Goal: Information Seeking & Learning: Learn about a topic

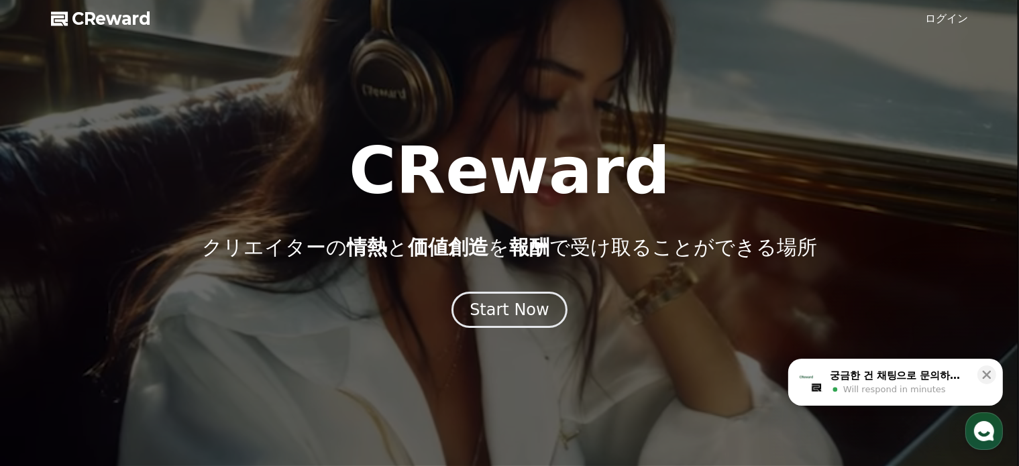
drag, startPoint x: 811, startPoint y: 236, endPoint x: 770, endPoint y: 332, distance: 104.7
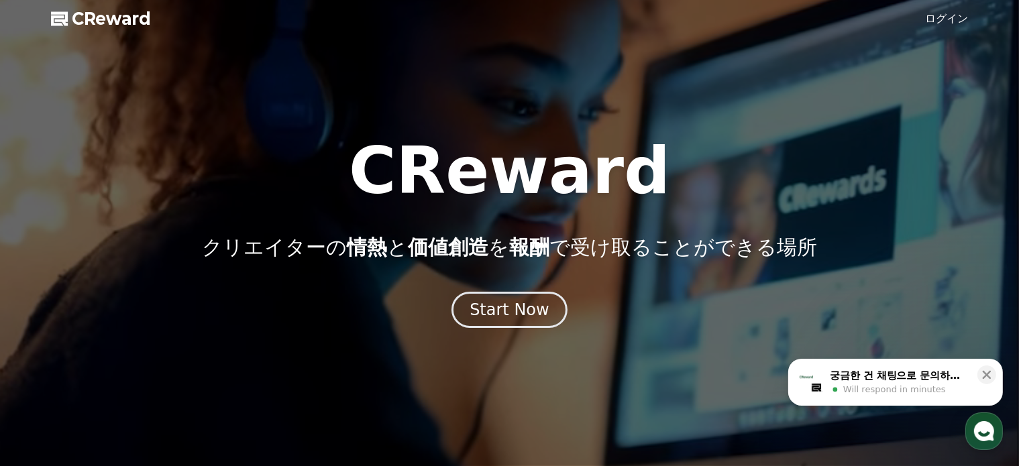
click at [770, 332] on div at bounding box center [509, 233] width 1019 height 466
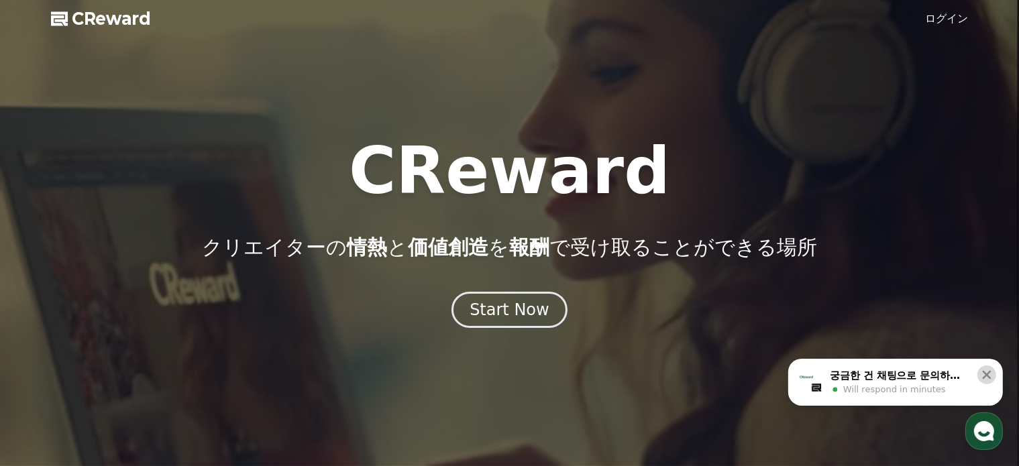
click at [993, 370] on icon at bounding box center [987, 374] width 13 height 13
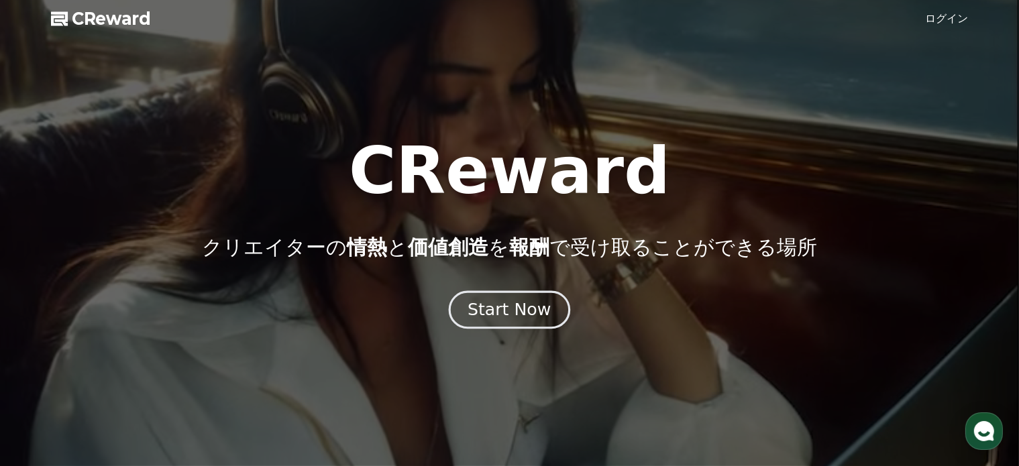
click at [481, 316] on div "Start Now" at bounding box center [509, 310] width 83 height 23
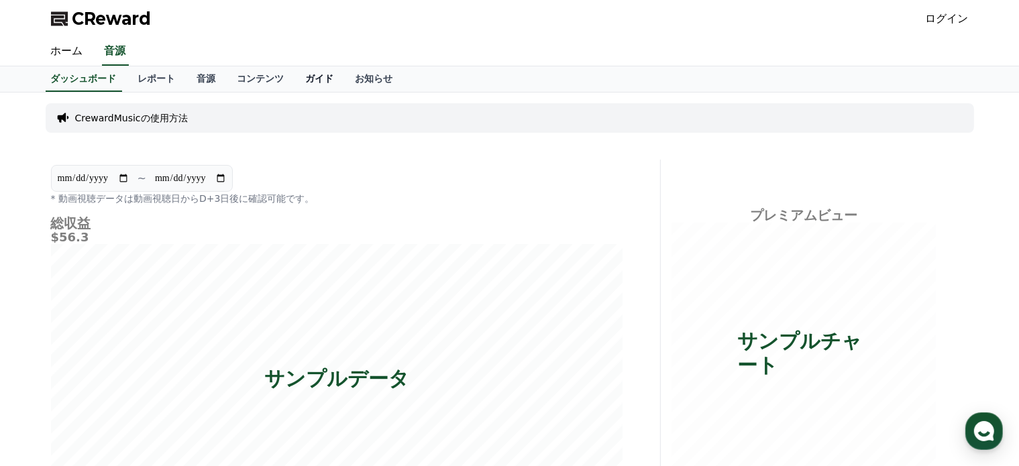
click at [295, 79] on link "ガイド" at bounding box center [320, 79] width 50 height 26
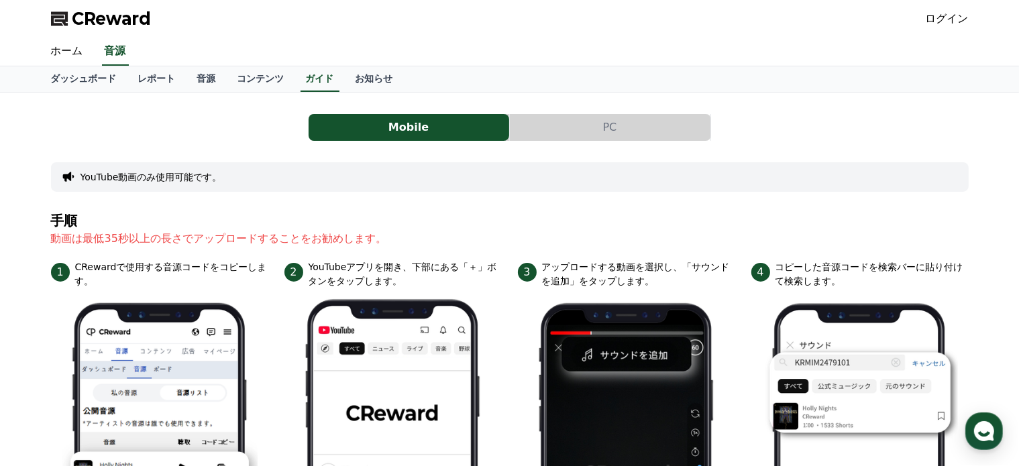
click at [544, 123] on button "PC" at bounding box center [610, 127] width 201 height 27
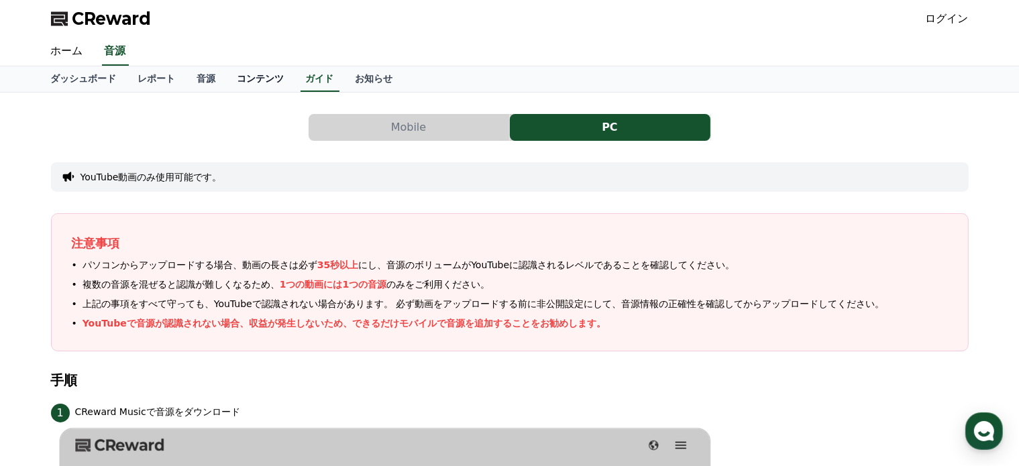
click at [227, 75] on link "コンテンツ" at bounding box center [261, 79] width 68 height 26
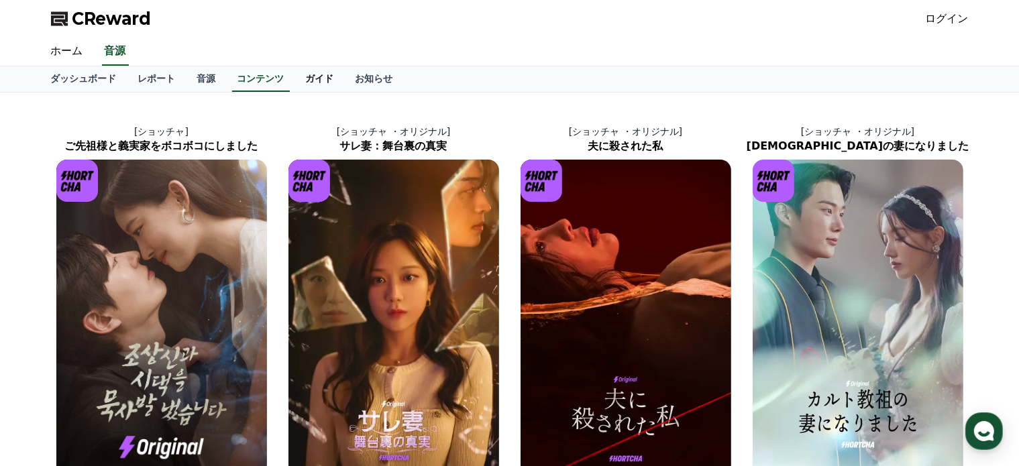
click at [295, 78] on link "ガイド" at bounding box center [320, 79] width 50 height 26
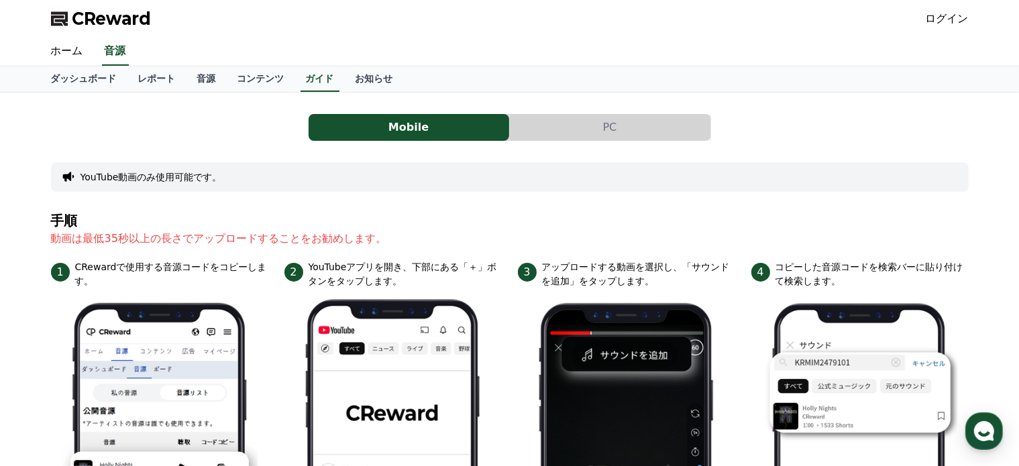
click at [556, 136] on button "PC" at bounding box center [610, 127] width 201 height 27
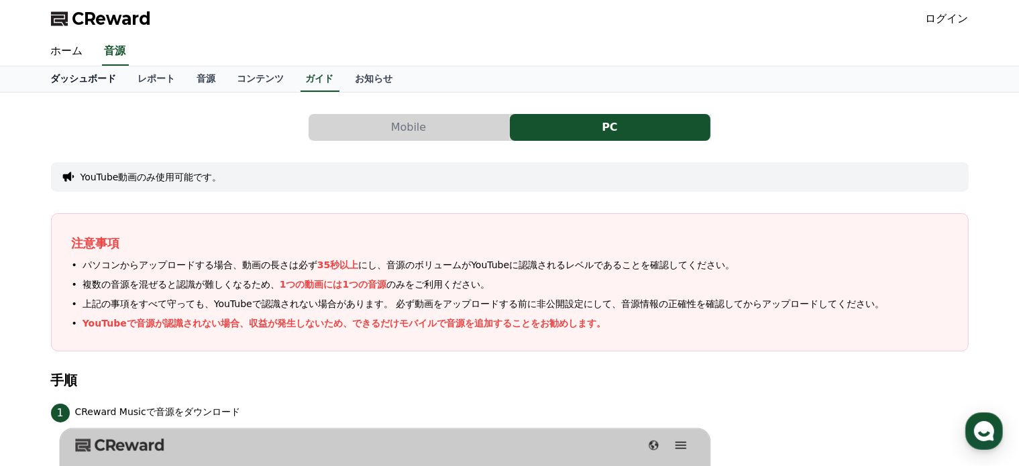
click at [89, 83] on link "ダッシュボード" at bounding box center [83, 79] width 87 height 26
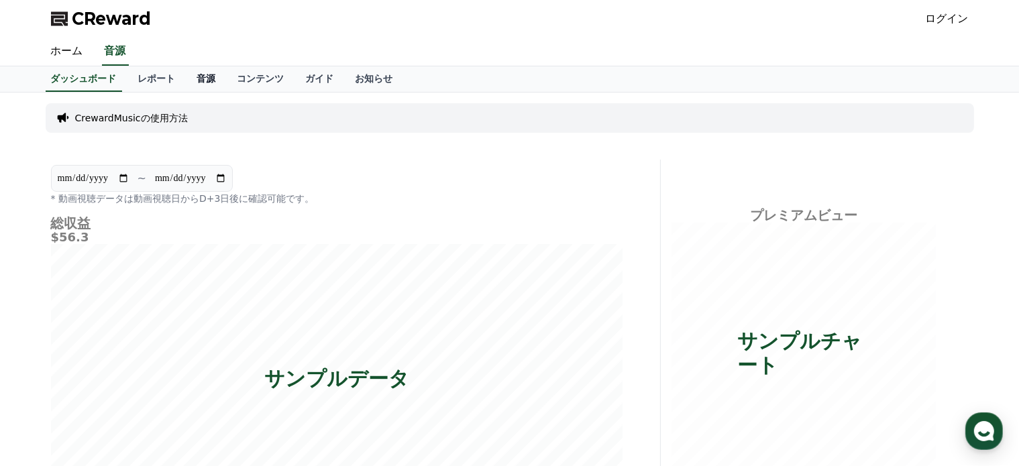
click at [187, 79] on link "音源" at bounding box center [207, 79] width 40 height 26
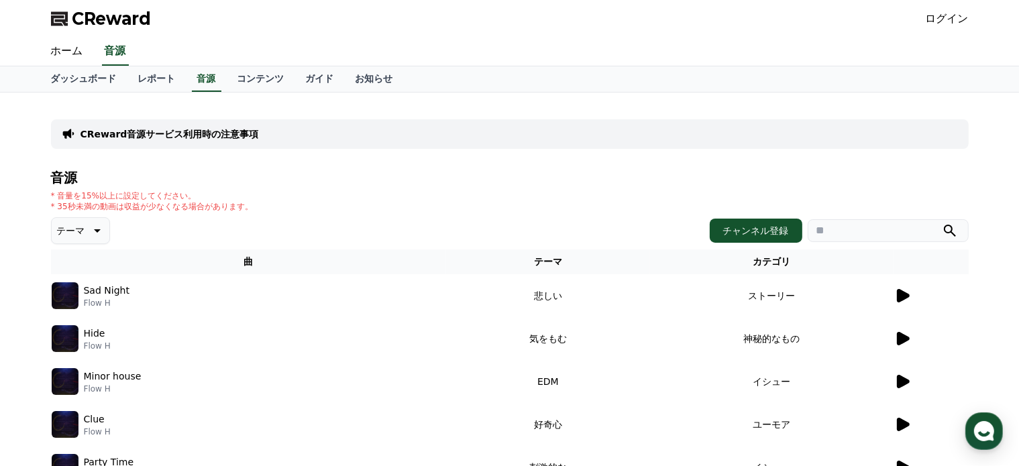
click at [907, 340] on icon at bounding box center [903, 339] width 16 height 16
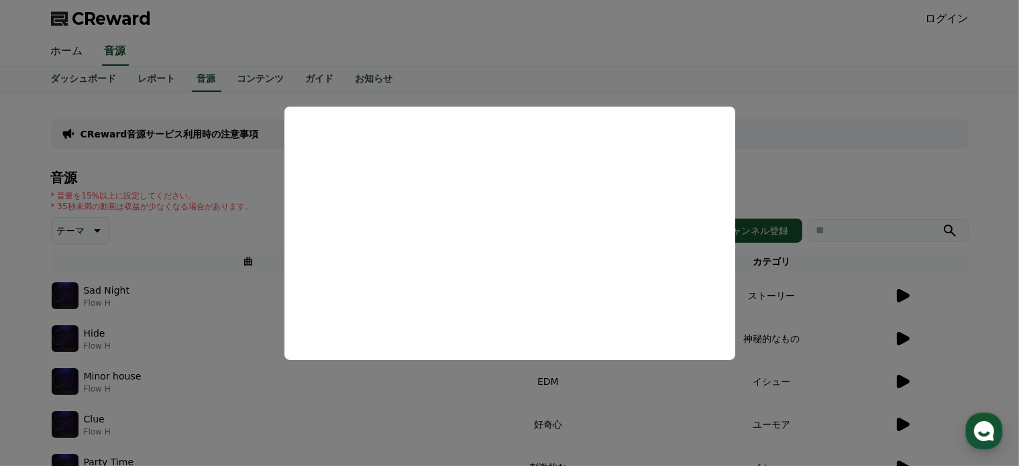
click at [360, 408] on button "close modal" at bounding box center [509, 233] width 1019 height 466
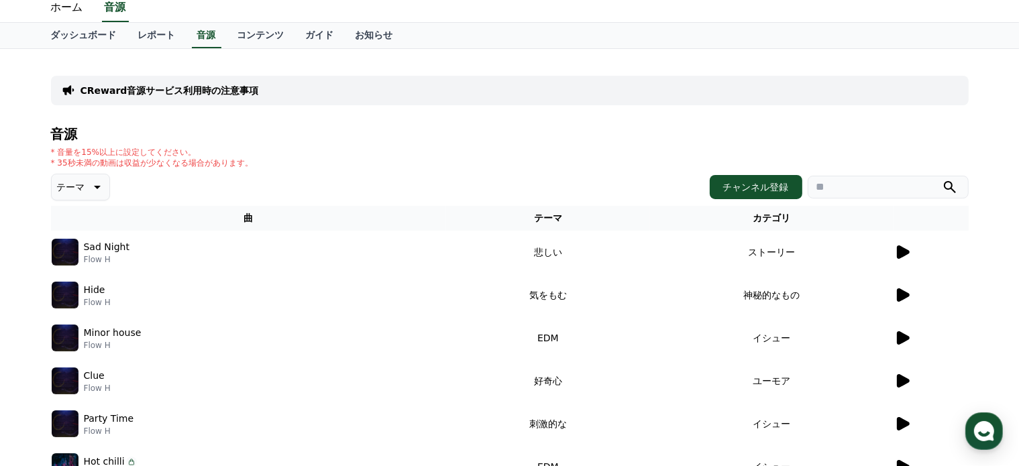
scroll to position [67, 0]
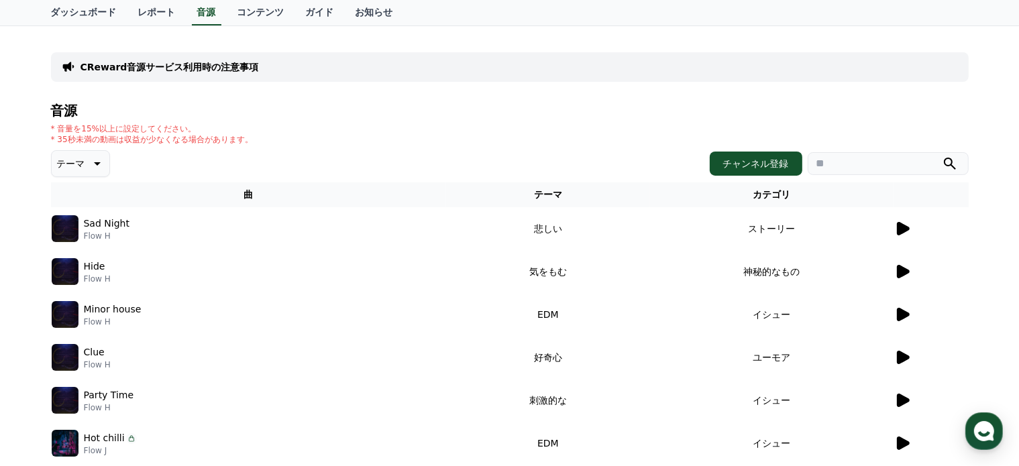
click at [904, 312] on icon at bounding box center [903, 314] width 13 height 13
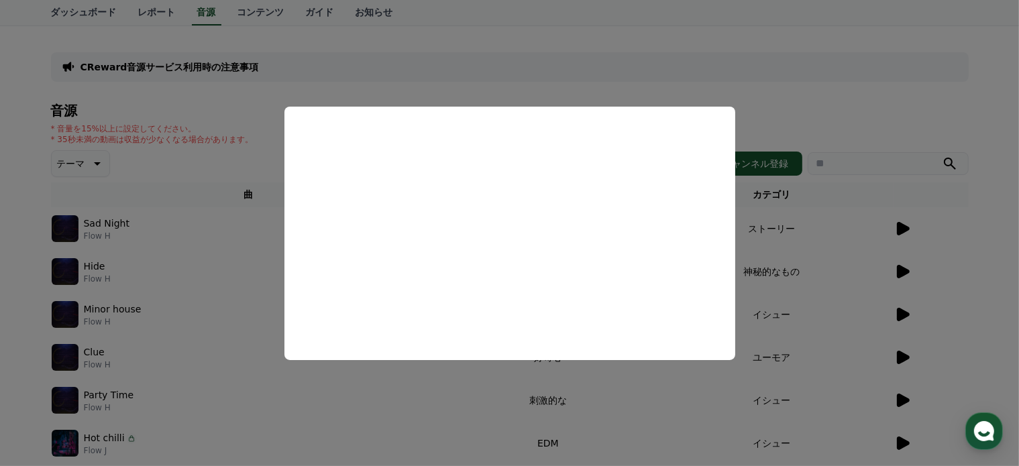
click at [410, 381] on button "close modal" at bounding box center [509, 233] width 1019 height 466
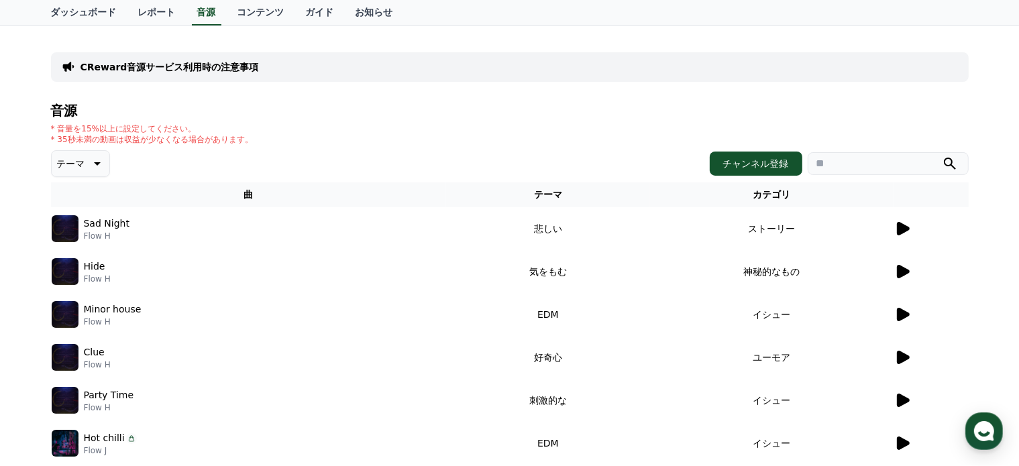
scroll to position [201, 0]
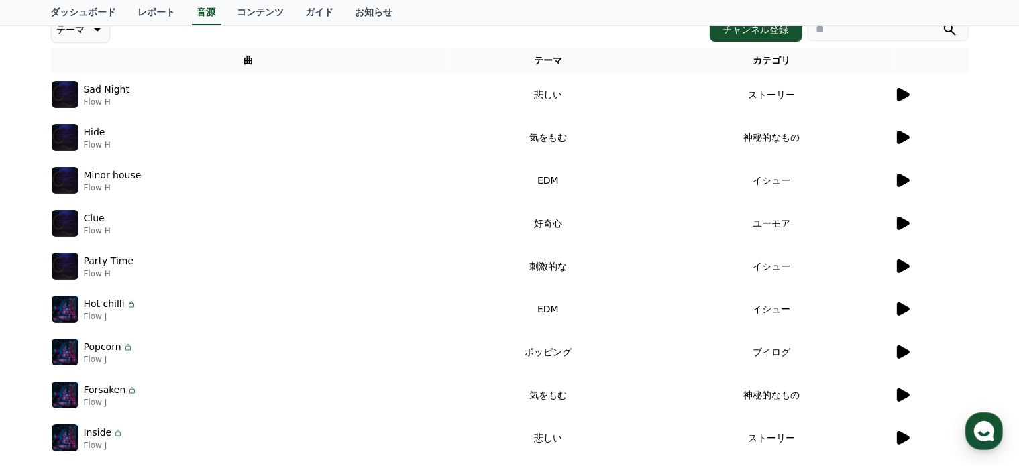
click at [906, 221] on icon at bounding box center [903, 223] width 13 height 13
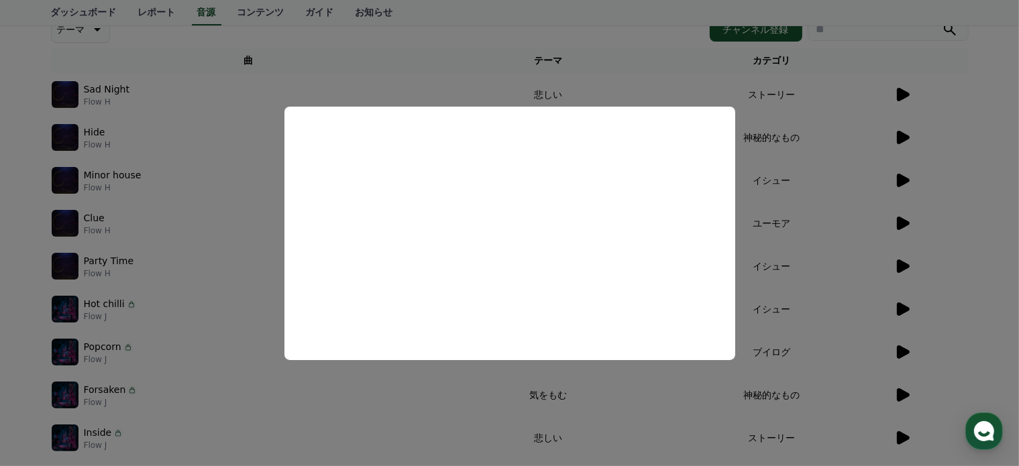
click at [226, 228] on button "close modal" at bounding box center [509, 233] width 1019 height 466
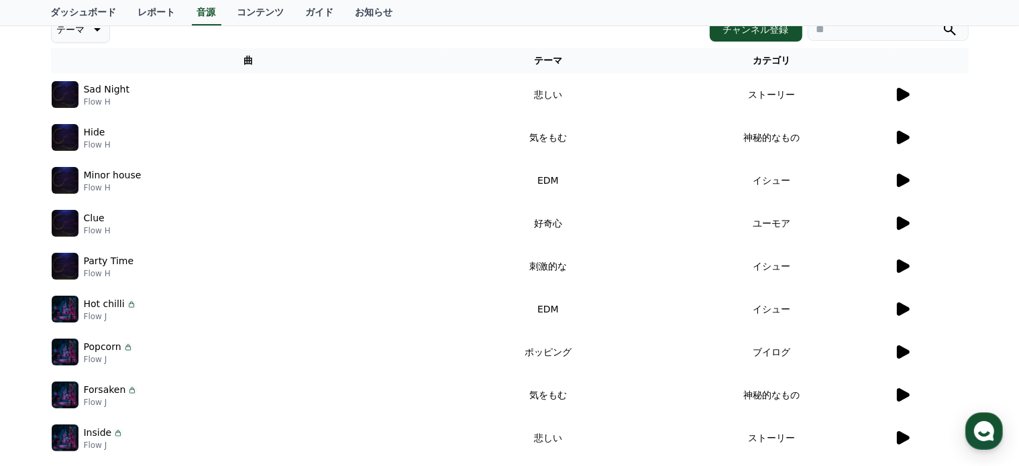
scroll to position [0, 0]
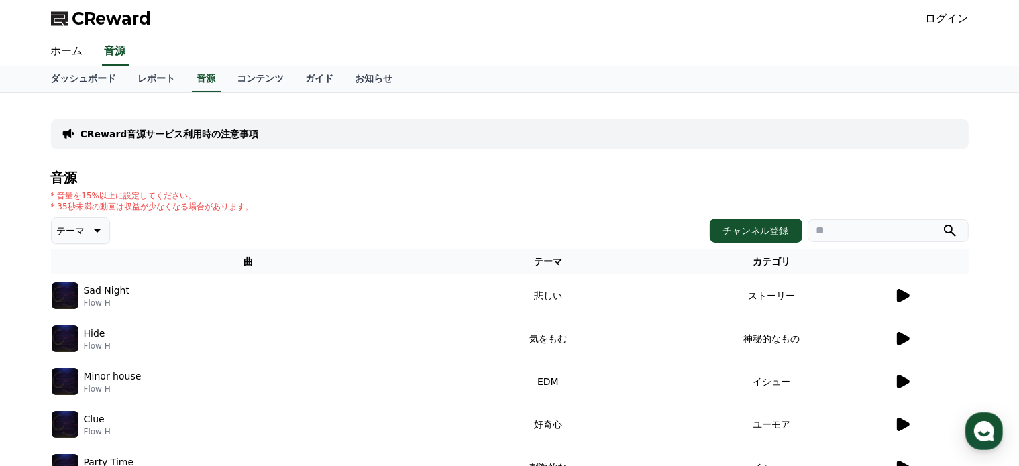
click at [832, 232] on input "search" at bounding box center [888, 230] width 161 height 23
type input "*"
type input "**"
click at [942, 223] on button "submit" at bounding box center [950, 231] width 16 height 16
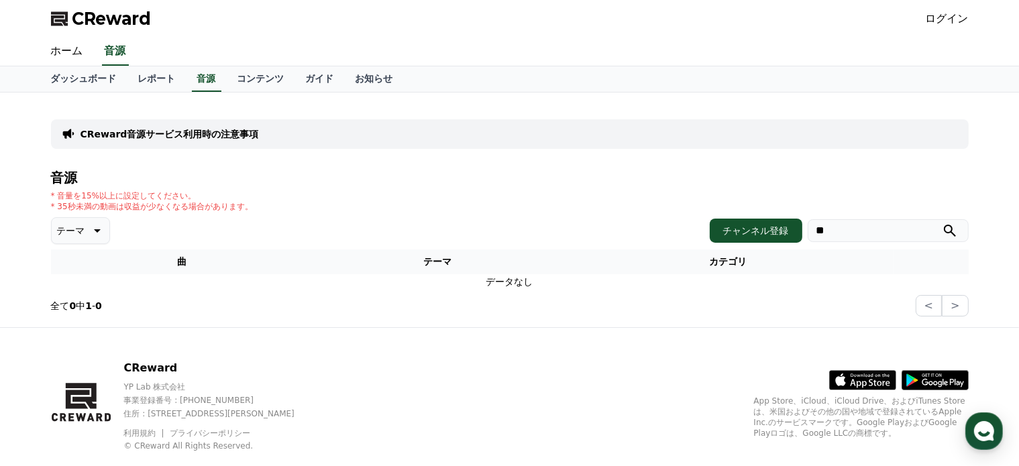
click at [96, 228] on button "テーマ" at bounding box center [80, 230] width 59 height 27
click at [76, 281] on button "明るい" at bounding box center [72, 272] width 39 height 30
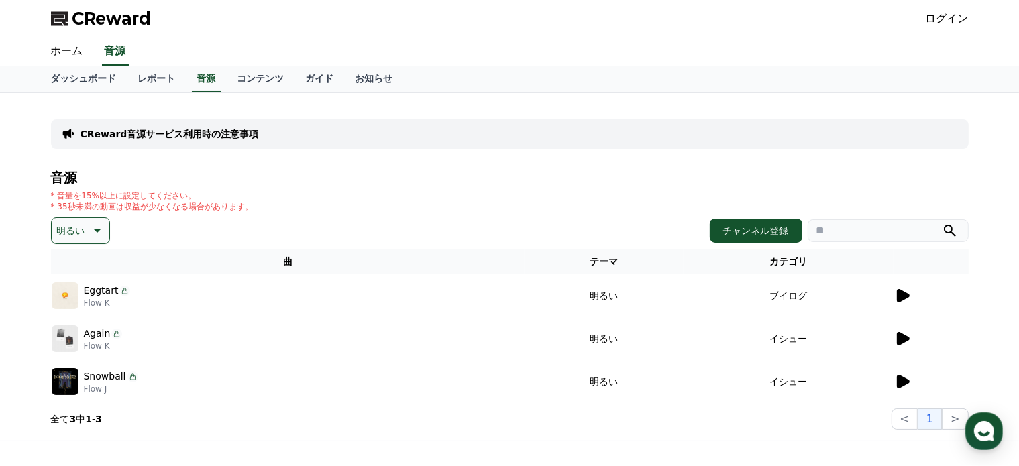
scroll to position [67, 0]
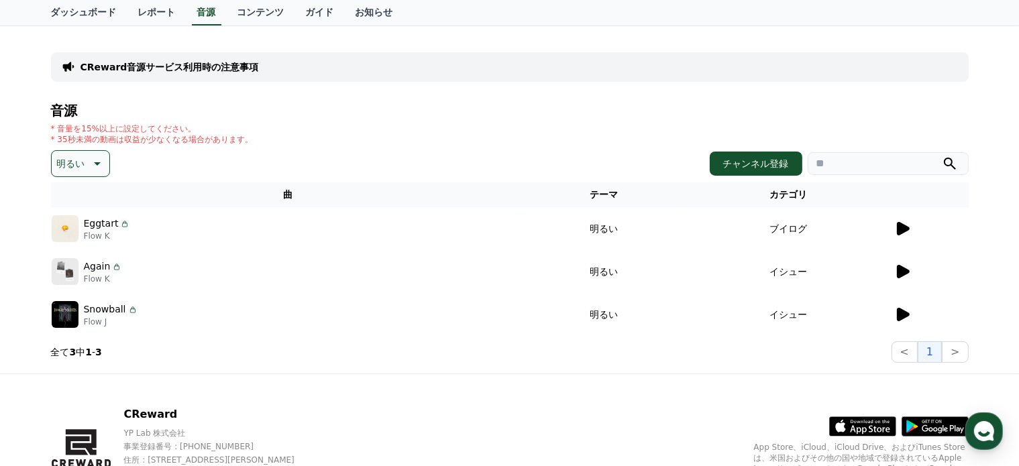
click at [901, 228] on icon at bounding box center [903, 228] width 13 height 13
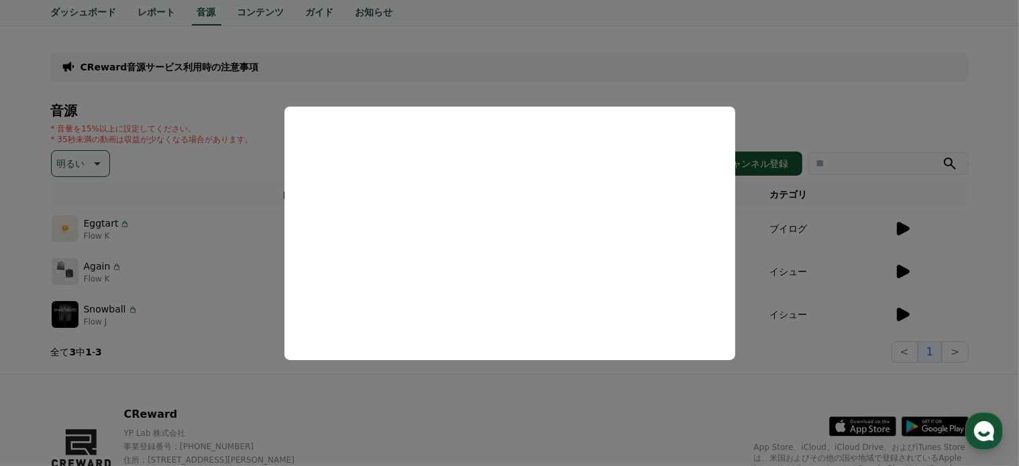
click at [250, 240] on button "close modal" at bounding box center [509, 233] width 1019 height 466
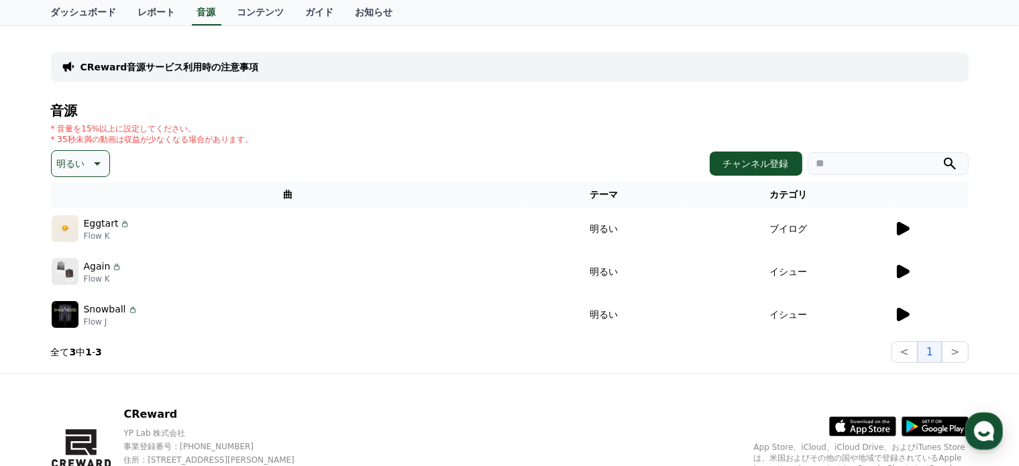
click at [900, 270] on icon at bounding box center [903, 271] width 13 height 13
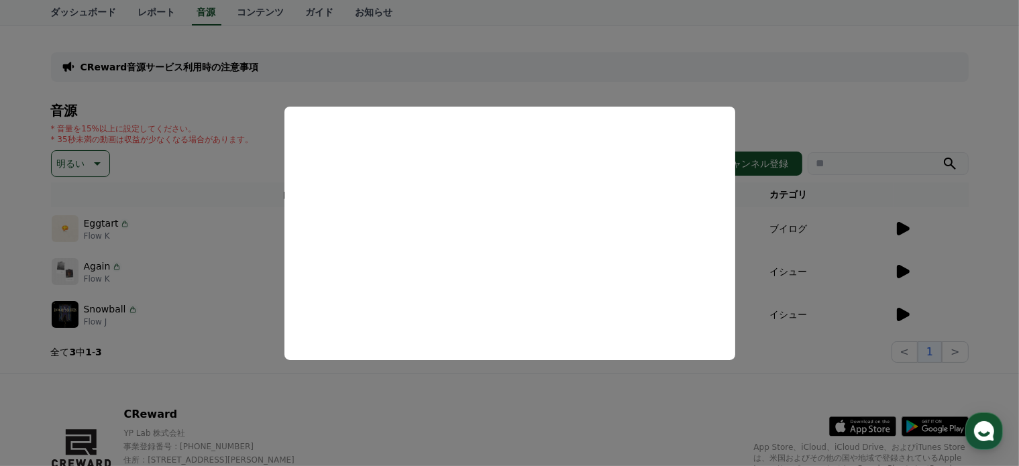
click at [252, 236] on button "close modal" at bounding box center [509, 233] width 1019 height 466
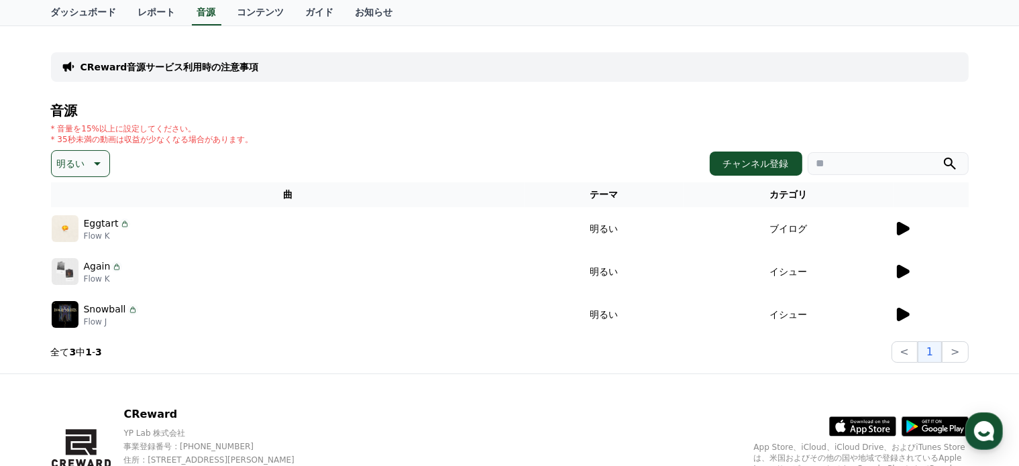
click at [910, 309] on icon at bounding box center [903, 315] width 16 height 16
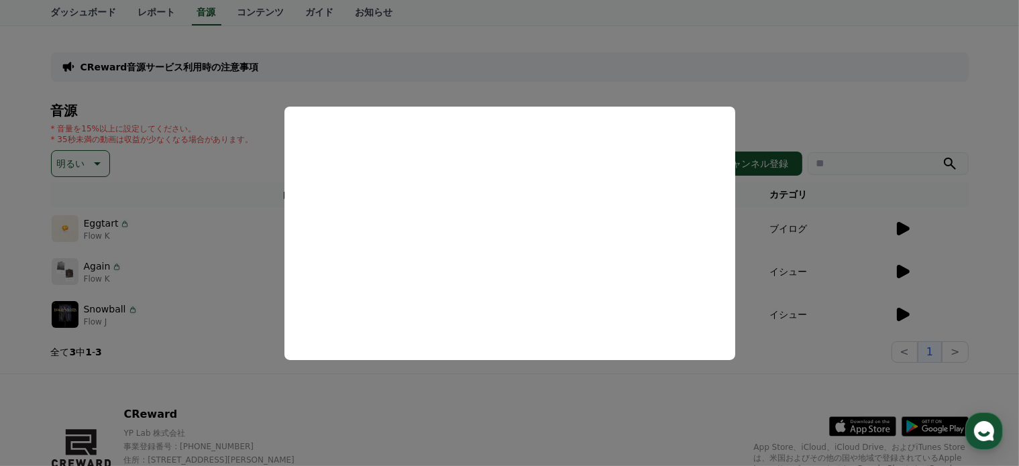
click at [220, 315] on button "close modal" at bounding box center [509, 233] width 1019 height 466
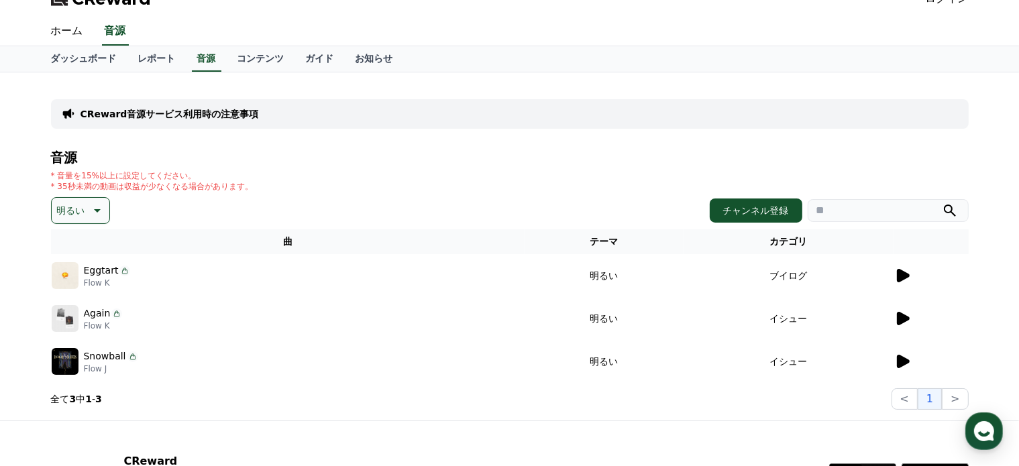
scroll to position [0, 0]
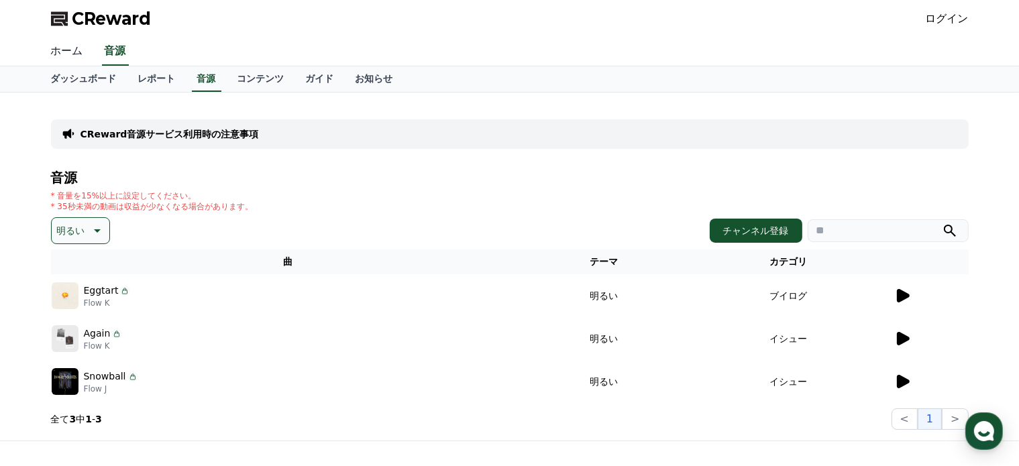
click at [70, 52] on link "ホーム" at bounding box center [67, 52] width 54 height 28
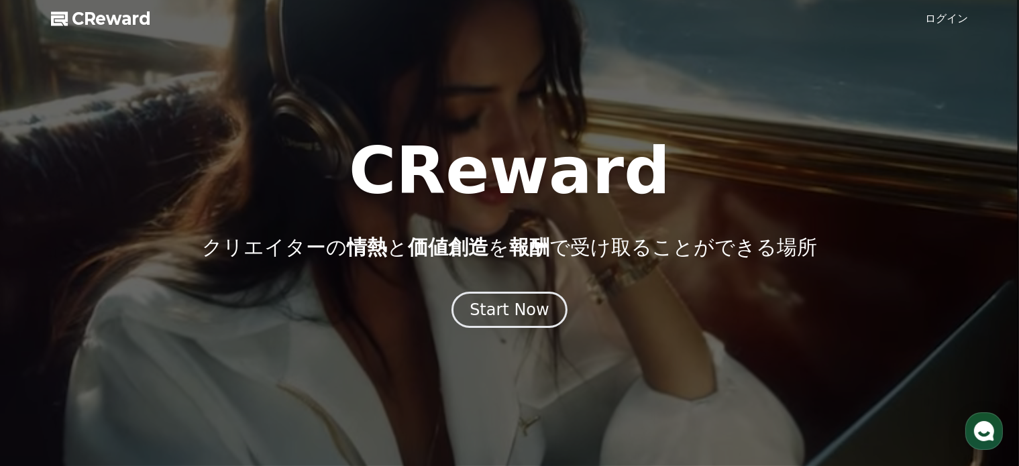
click at [89, 26] on span "CReward" at bounding box center [111, 18] width 79 height 21
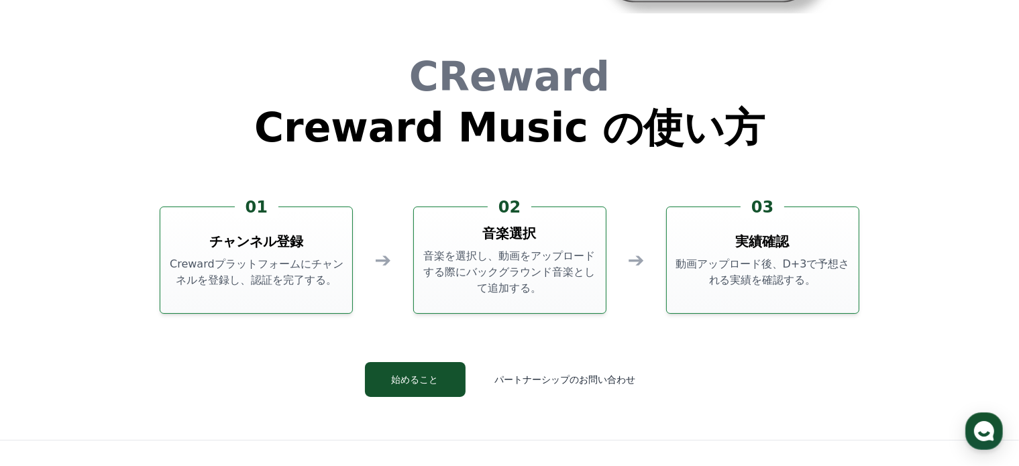
scroll to position [3557, 0]
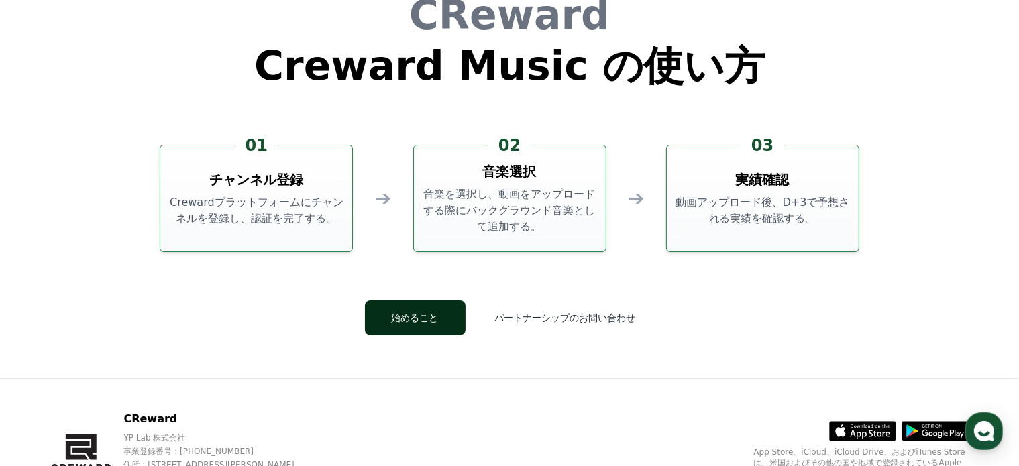
click at [399, 311] on button "始めること" at bounding box center [415, 318] width 101 height 35
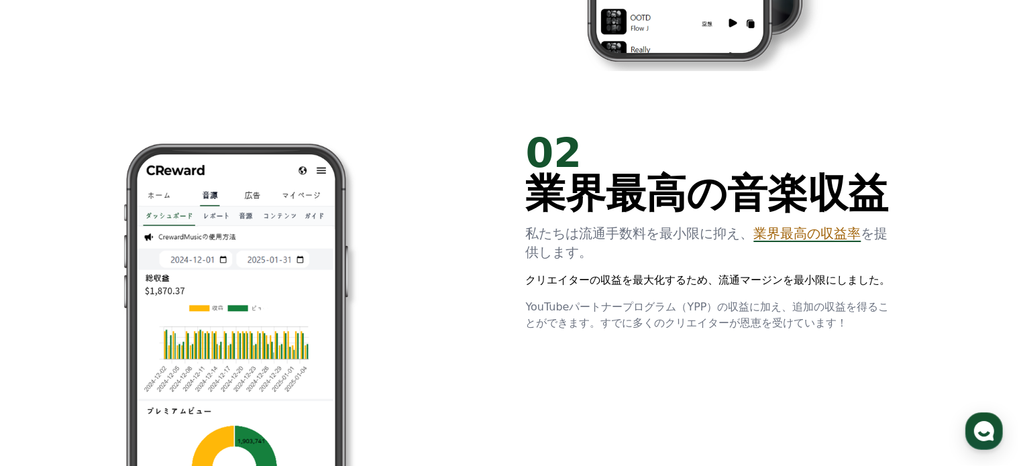
scroll to position [872, 0]
